Goal: Complete application form: Complete application form

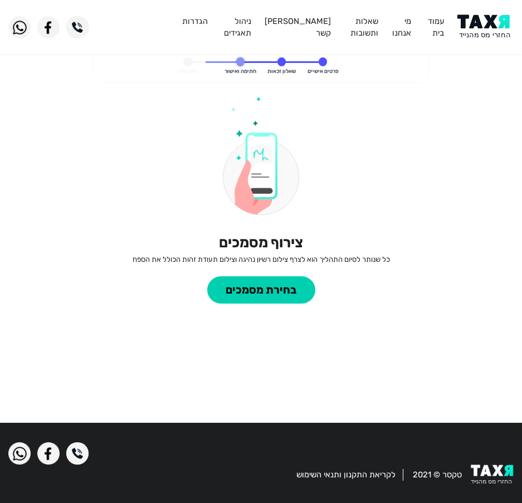
click at [485, 26] on img at bounding box center [486, 26] width 56 height 25
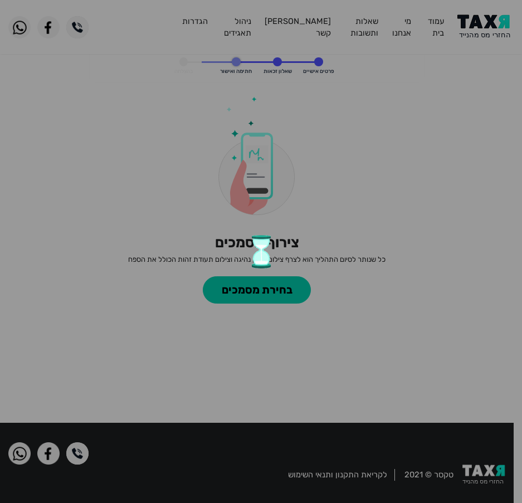
click at [479, 27] on div at bounding box center [261, 251] width 522 height 503
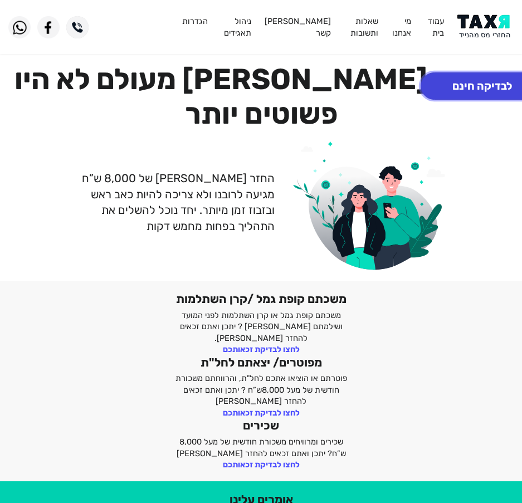
click at [485, 93] on button "לבדיקה חינם" at bounding box center [482, 85] width 123 height 27
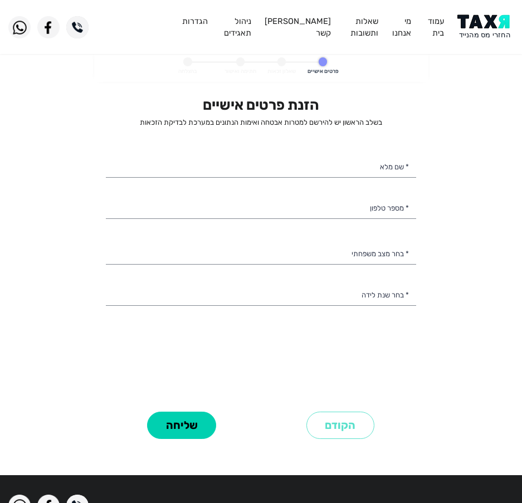
select select
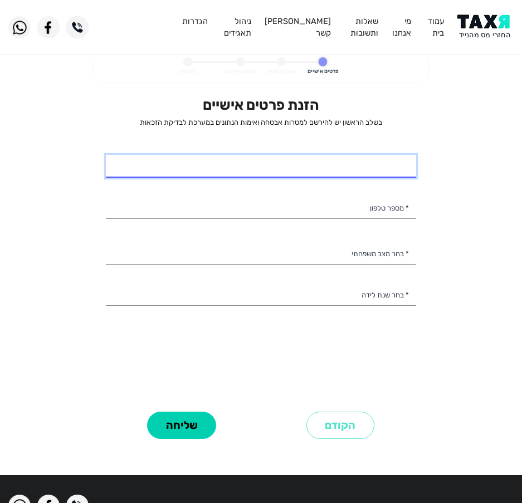
click at [241, 169] on input "* שם מלא" at bounding box center [261, 166] width 310 height 23
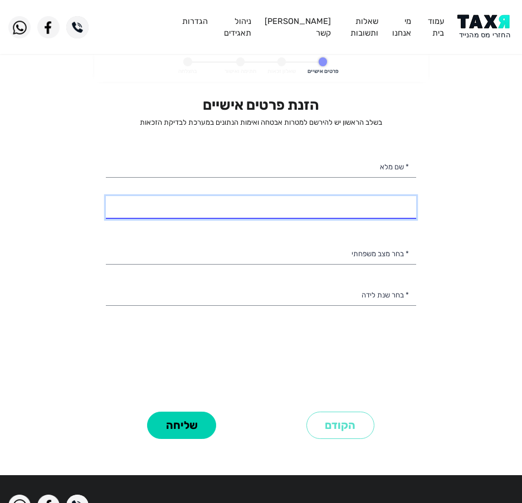
click at [330, 210] on input "* מספר טלפון" at bounding box center [261, 207] width 310 height 23
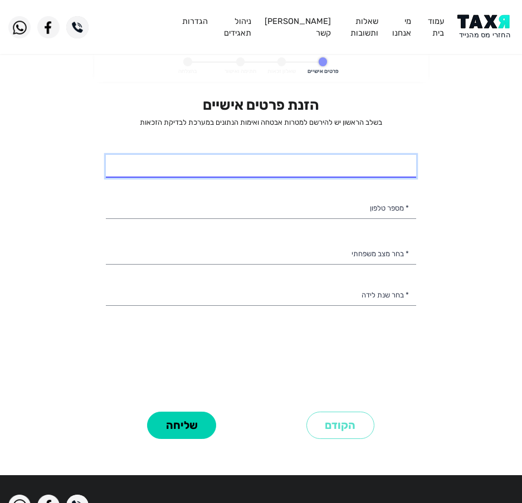
click at [316, 171] on input "* שם מלא" at bounding box center [261, 166] width 310 height 23
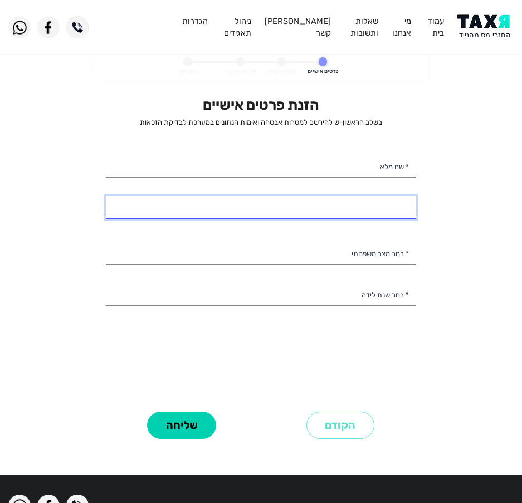
click at [353, 207] on input "* מספר טלפון" at bounding box center [261, 207] width 310 height 23
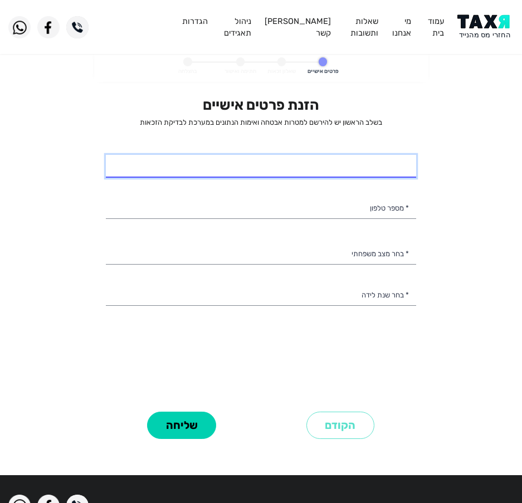
click at [371, 164] on input "* שם מלא" at bounding box center [261, 166] width 310 height 23
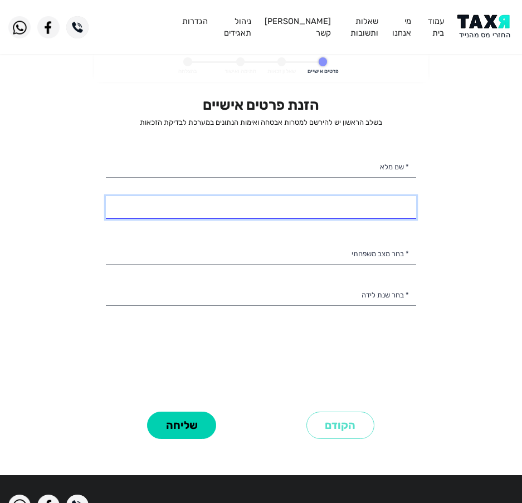
click at [368, 207] on input "* מספר טלפון" at bounding box center [261, 207] width 310 height 23
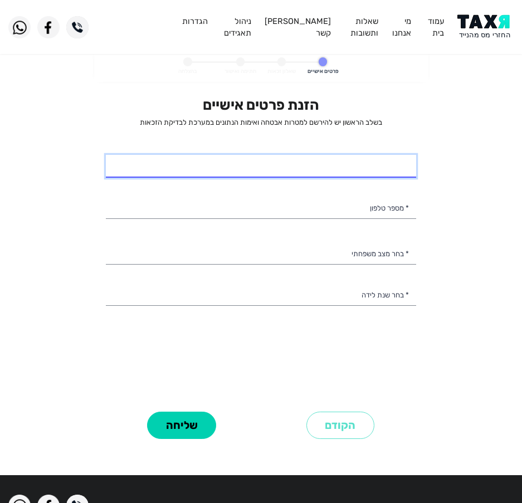
click at [391, 160] on input "* שם מלא" at bounding box center [261, 166] width 310 height 23
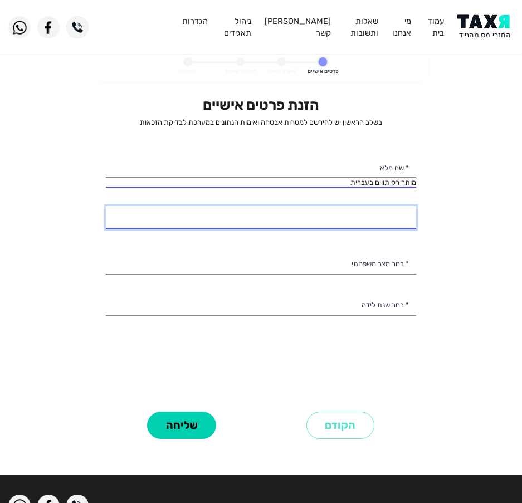
click at [365, 207] on input "* מספר טלפון" at bounding box center [261, 217] width 310 height 23
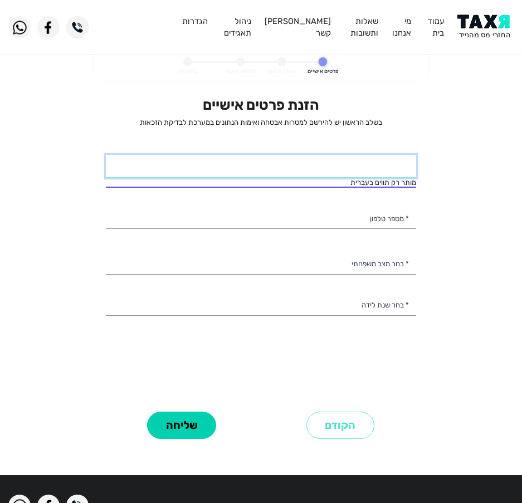
click at [373, 168] on input "* שם מלא" at bounding box center [261, 166] width 310 height 23
type input "אחמד אל סרגלי"
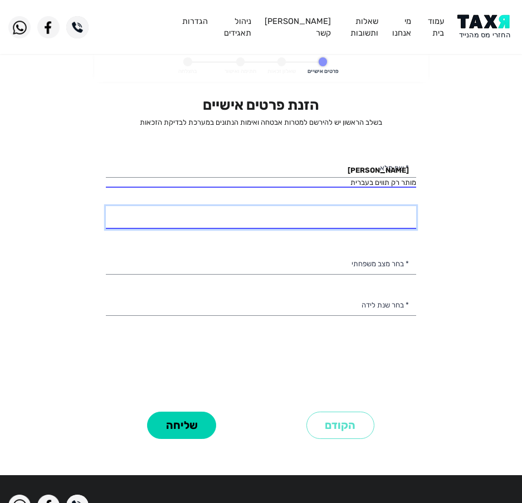
click at [341, 227] on div "הזנת פרטים אישיים בשלב הראשון יש להירשם למטרות אבטחה ואימות הנתונים במערכת לבדי…" at bounding box center [261, 252] width 310 height 312
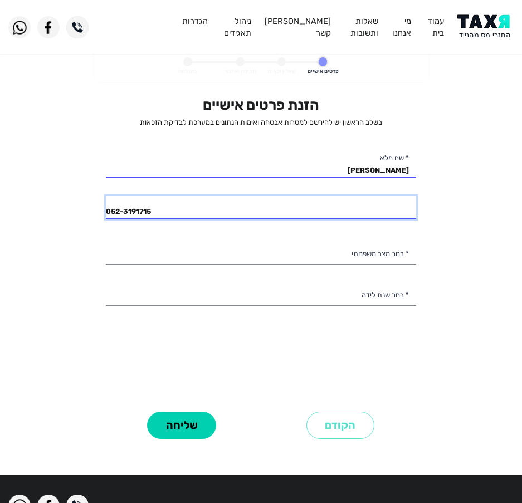
type input "052-3191715"
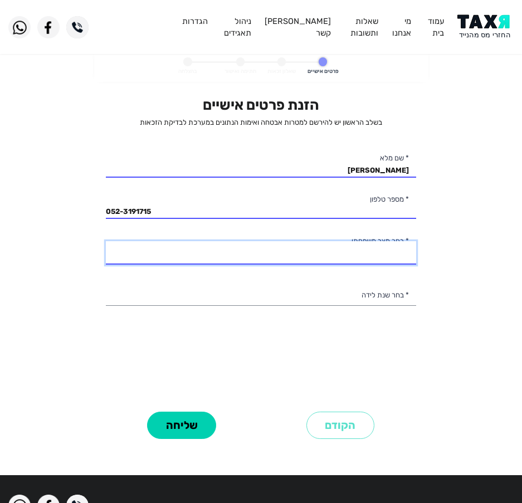
click at [351, 257] on select "רווק/ה נשוי/אה גרוש/ה אלמן/נה" at bounding box center [261, 252] width 310 height 23
click at [106, 241] on select "רווק/ה נשוי/אה גרוש/ה אלמן/נה" at bounding box center [261, 252] width 310 height 23
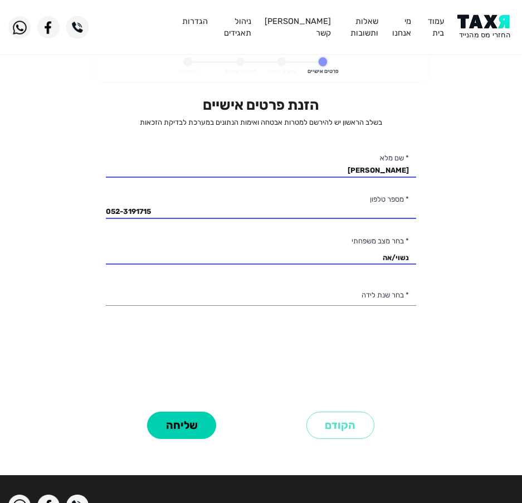
click at [337, 276] on div "הזנת פרטים אישיים בשלב הראשון יש להירשם למטרות אבטחה ואימות הנתונים במערכת לבדי…" at bounding box center [261, 252] width 310 height 312
click at [361, 260] on select "רווק/ה נשוי/אה גרוש/ה אלמן/נה" at bounding box center [261, 252] width 310 height 23
select select "1: Single"
click at [106, 241] on select "רווק/ה נשוי/אה גרוש/ה אלמן/נה" at bounding box center [261, 252] width 310 height 23
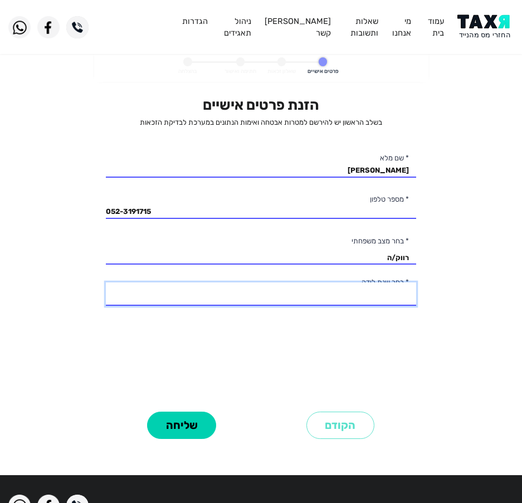
click at [380, 290] on select "2003 2002 2001 2000 1999 1998 1997 1996 1995 1994 1993 1992 1991 1990 1989 1988…" at bounding box center [261, 294] width 310 height 23
select select "14: 1990"
click at [106, 283] on select "2003 2002 2001 2000 1999 1998 1997 1996 1995 1994 1993 1992 1991 1990 1989 1988…" at bounding box center [261, 294] width 310 height 23
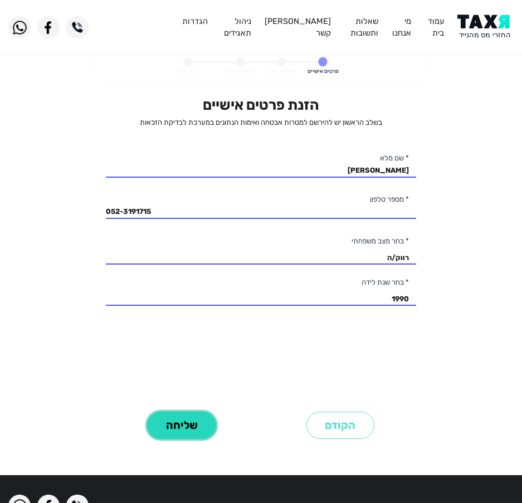
click at [193, 420] on button "שליחה" at bounding box center [181, 425] width 69 height 27
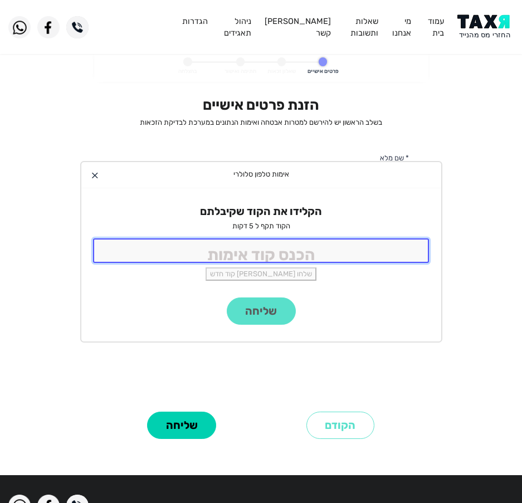
click at [335, 259] on input "tel" at bounding box center [261, 251] width 337 height 24
type input "9988"
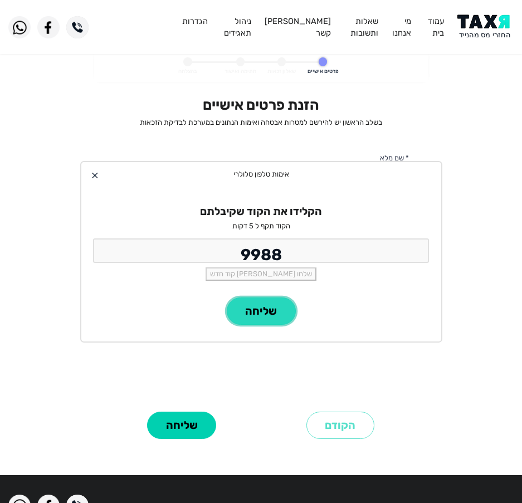
drag, startPoint x: 277, startPoint y: 307, endPoint x: 269, endPoint y: 312, distance: 10.0
click at [270, 310] on button "שליחה" at bounding box center [261, 311] width 69 height 27
